Goal: Communication & Community: Answer question/provide support

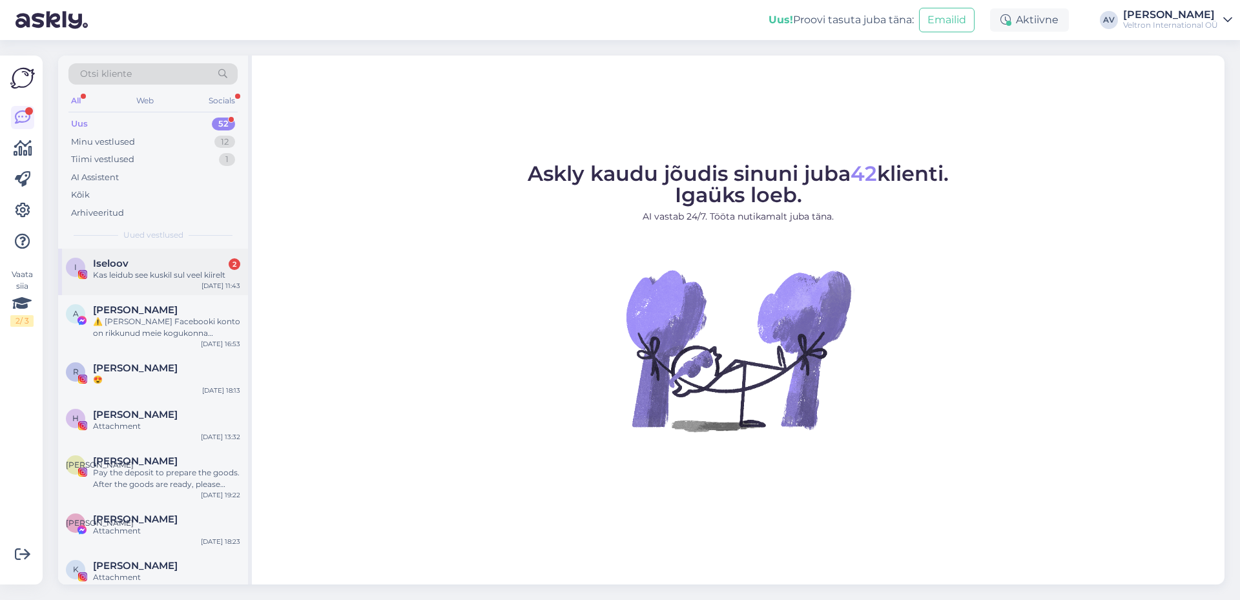
click at [149, 261] on div "[DEMOGRAPHIC_DATA] 2" at bounding box center [166, 264] width 147 height 12
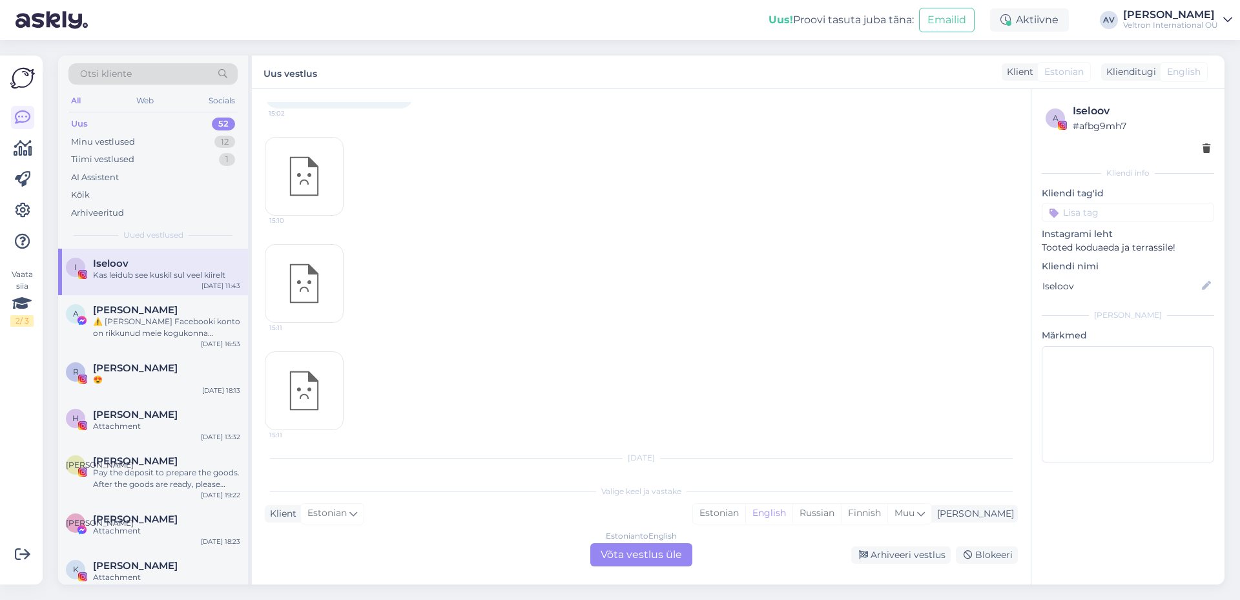
scroll to position [1844, 0]
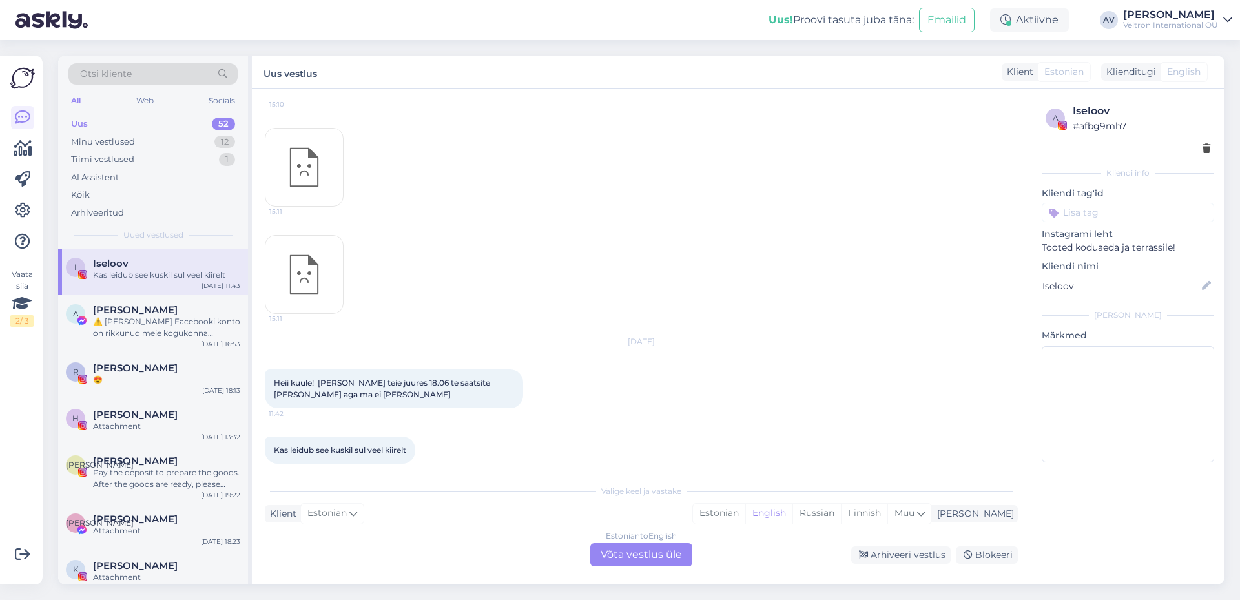
click at [642, 551] on div "Estonian to English Võta vestlus üle" at bounding box center [641, 554] width 102 height 23
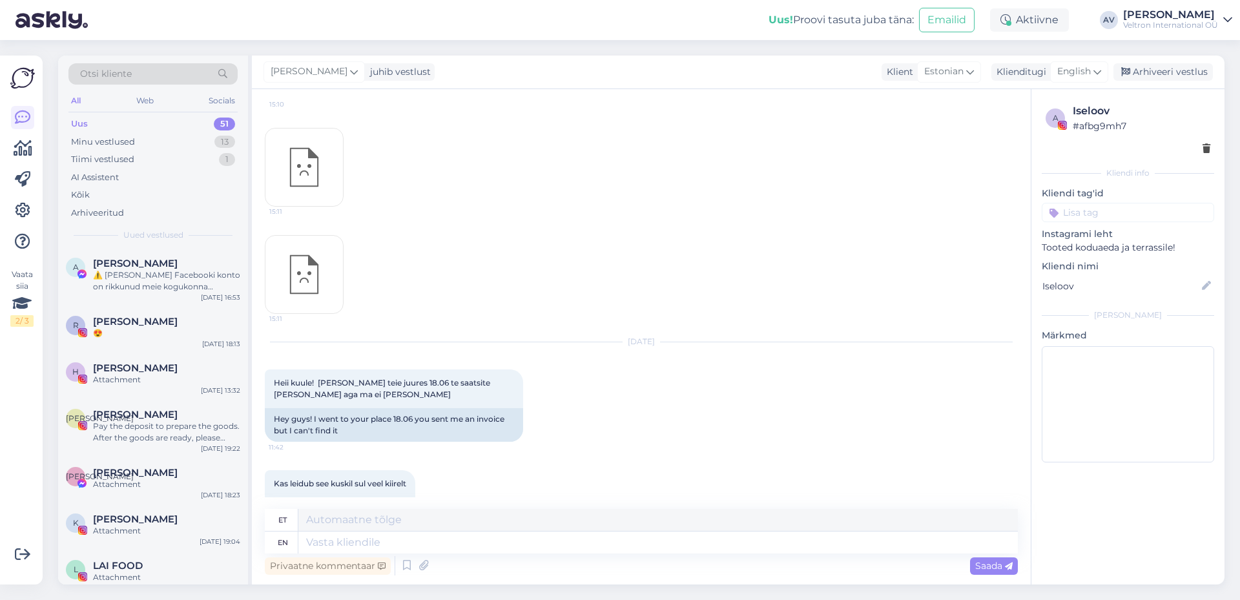
scroll to position [2355, 0]
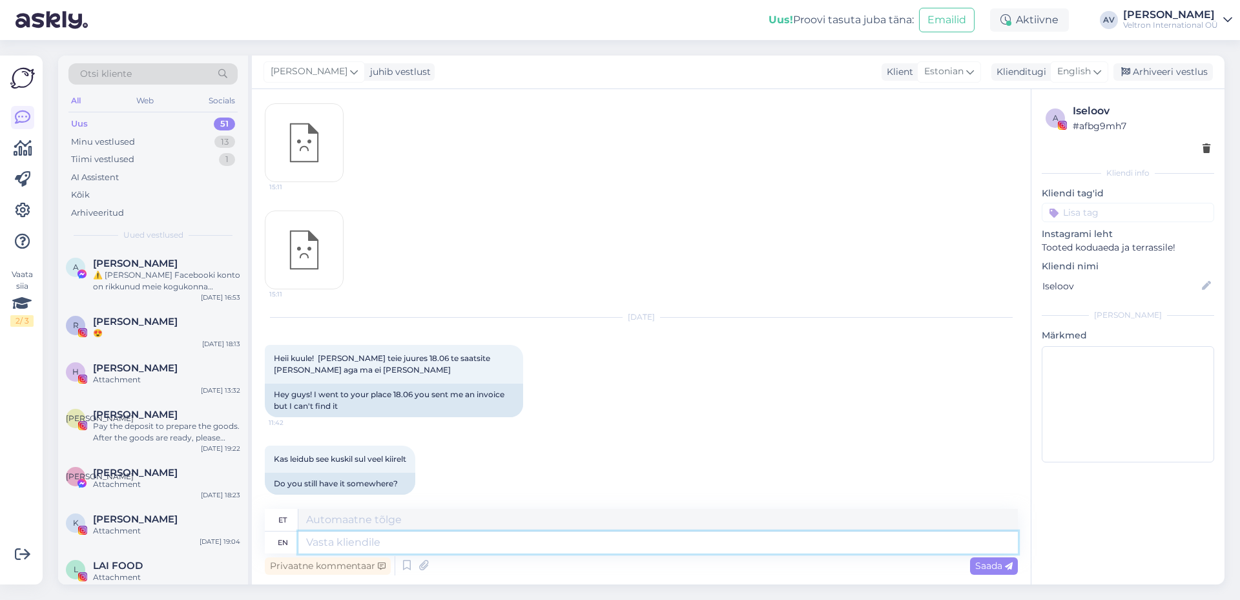
click at [428, 550] on textarea at bounding box center [657, 542] width 719 height 22
type textarea "tere"
type textarea "tere,"
type textarea "siin"
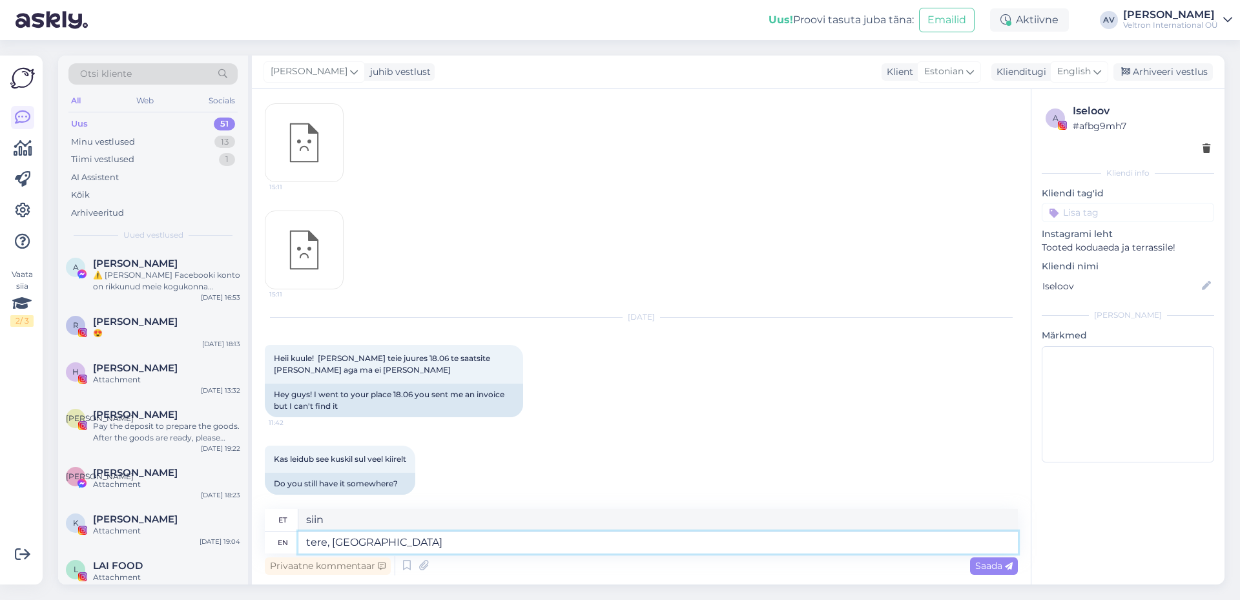
type textarea "tere, vas"
type textarea "tere,"
type textarea "siin"
type textarea "tere, saatsin"
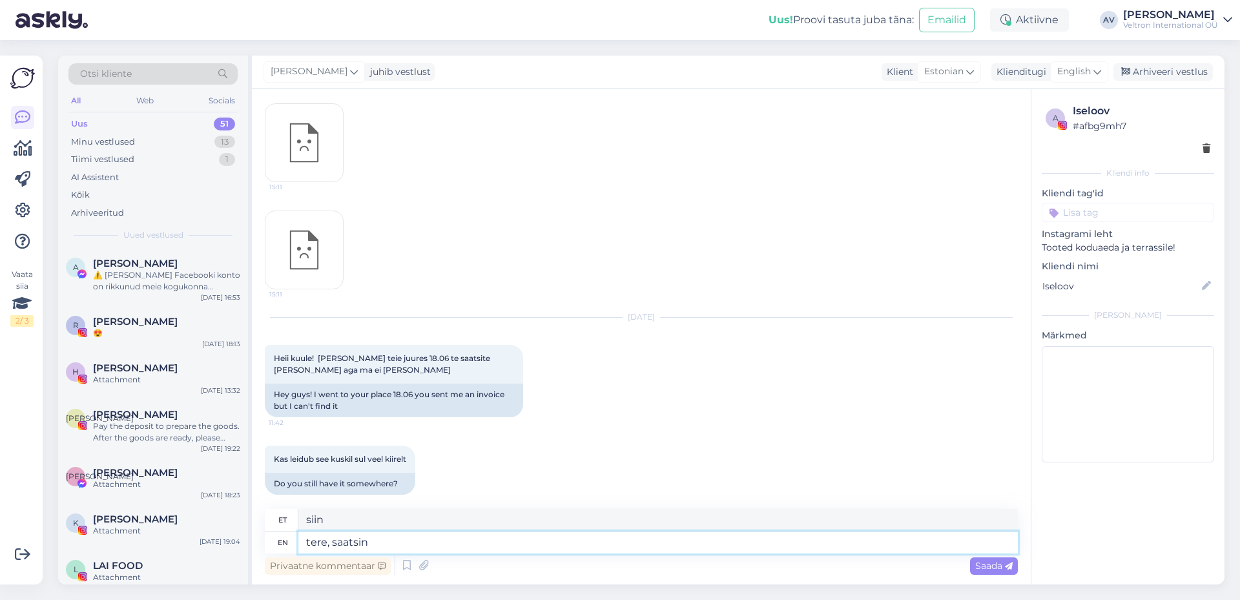
type textarea "tere, saatsin"
type textarea "tere, saatsin arve"
type textarea "tere, saatsin arv"
type textarea "tere, saatsin arve teile em"
type textarea "tere, saatsin arve teile"
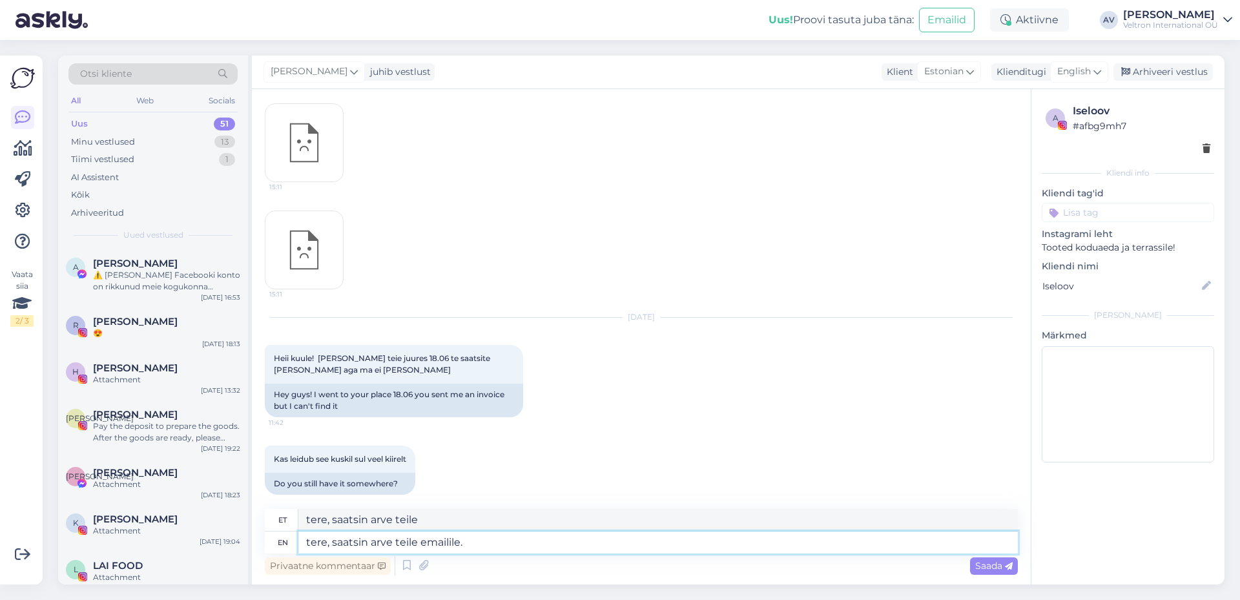
type textarea "tere, saatsin arve teile emailile."
click at [418, 535] on textarea "tere, saatsin arve teile emailile." at bounding box center [657, 542] width 719 height 22
type textarea "tere, saatsin arve teile ju emailile."
type textarea "tere, saatsin arve teile j emailile."
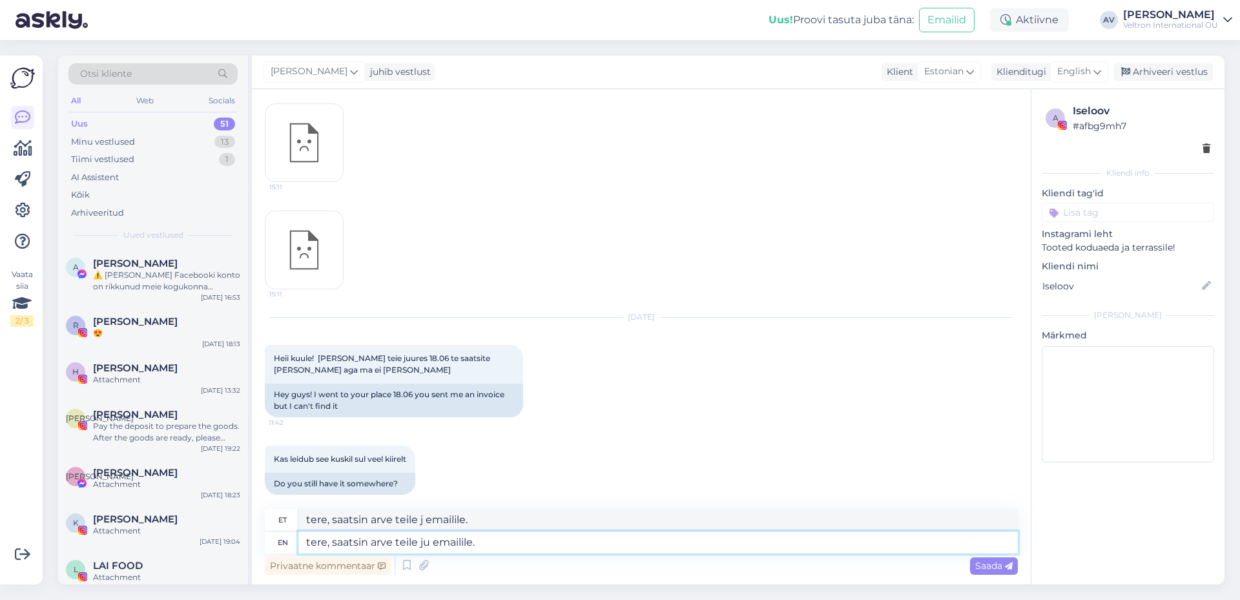
type textarea "tere, saatsin arve teile jus emailile."
type textarea "tere, saatsin arve teile ju emailile."
type textarea "tere, saatsin arve teile just emailile."
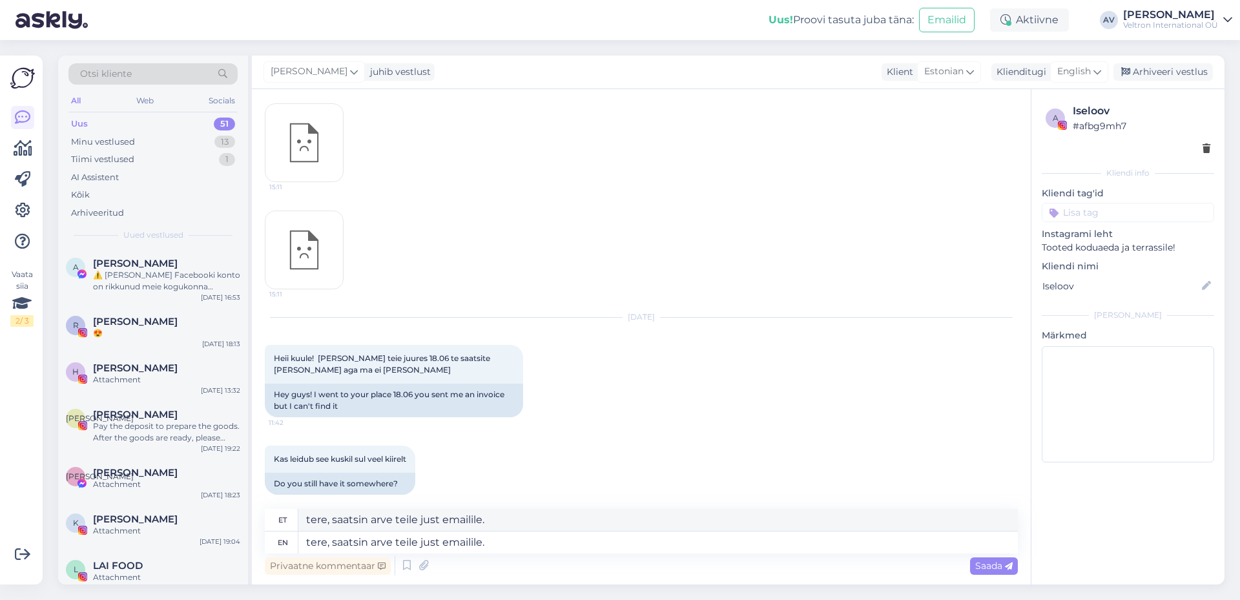
click at [980, 556] on div "Privaatne kommentaar Saada" at bounding box center [641, 565] width 753 height 25
click at [986, 568] on span "Saada" at bounding box center [993, 566] width 37 height 12
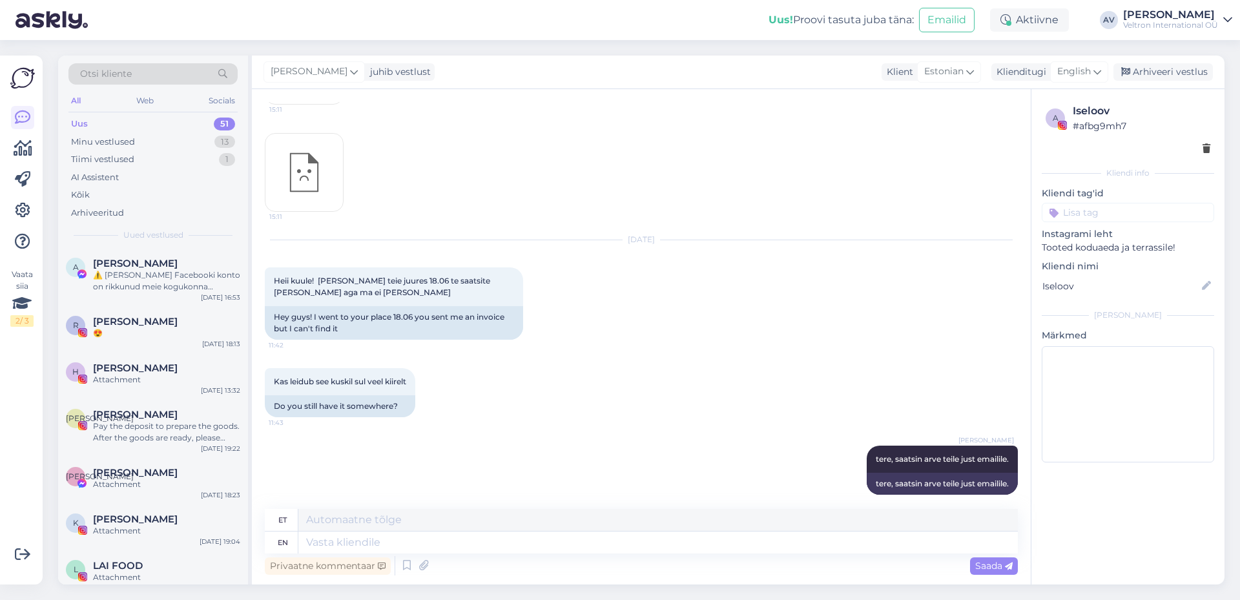
click at [133, 116] on div "Uus 51" at bounding box center [152, 124] width 169 height 18
